Goal: Navigation & Orientation: Find specific page/section

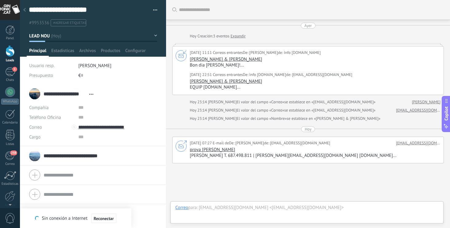
scroll to position [9, 0]
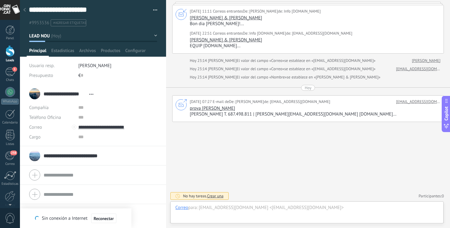
click at [234, 137] on div "Buscar Carga más Ayer Hoy Creación: 3 eventos Expandir [DATE] 11:11 Correos ent…" at bounding box center [308, 94] width 284 height 271
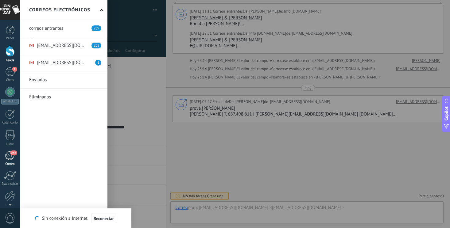
click at [12, 156] on div "258" at bounding box center [10, 155] width 10 height 9
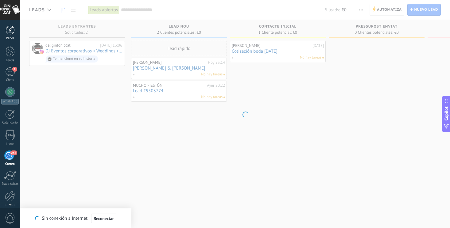
click at [13, 32] on div at bounding box center [10, 29] width 9 height 9
